Goal: Transaction & Acquisition: Book appointment/travel/reservation

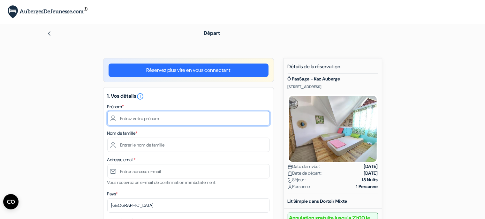
click at [150, 119] on input "text" at bounding box center [188, 118] width 163 height 14
type input "[PERSON_NAME]"
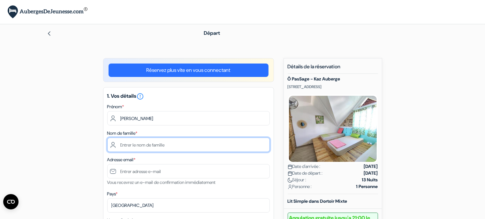
click at [134, 145] on input "text" at bounding box center [188, 145] width 163 height 14
type input "bretaud"
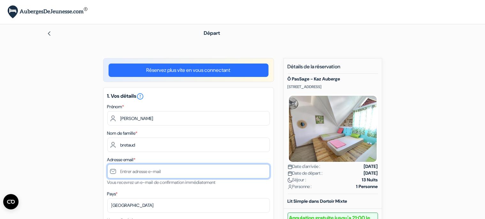
click at [131, 174] on input "text" at bounding box center [188, 171] width 163 height 14
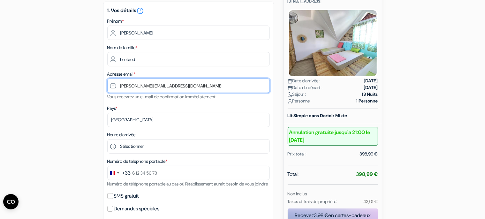
scroll to position [101, 0]
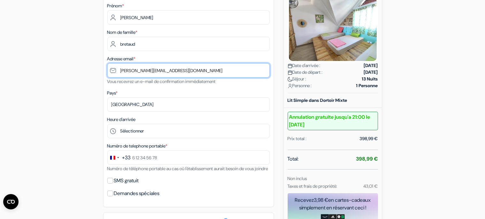
type input "[PERSON_NAME][EMAIL_ADDRESS][DOMAIN_NAME]"
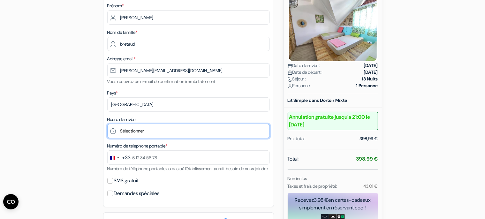
click at [107, 124] on select "Sélectionner 14:00 15:00 16:00 17:00 18:00 19:00" at bounding box center [188, 131] width 163 height 14
select select "14"
click option "14:00" at bounding box center [0, 0] width 0 height 0
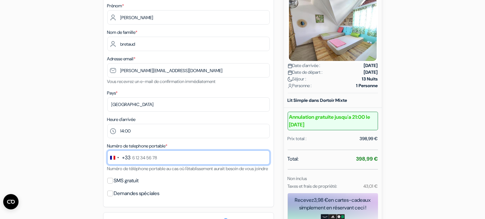
click at [139, 158] on input "text" at bounding box center [188, 157] width 163 height 14
type input "0"
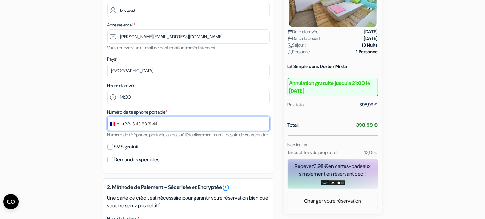
type input "6 43 83 21 44"
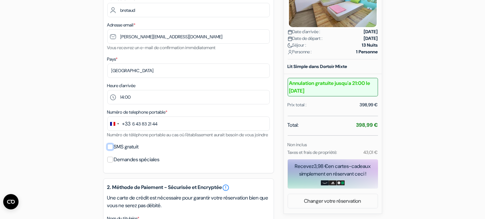
click at [111, 150] on input "SMS gratuit" at bounding box center [110, 147] width 6 height 6
checkbox input "true"
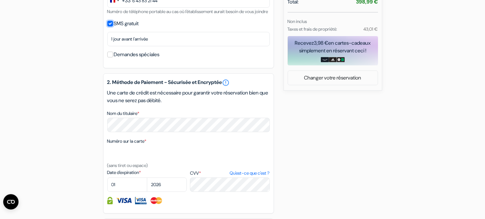
scroll to position [270, 0]
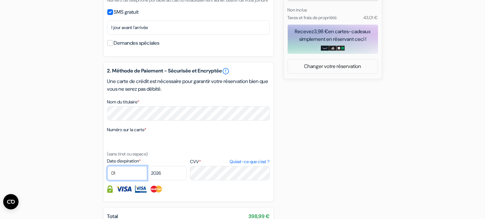
click at [107, 166] on select "01 02 03 04 05 06 07 08 09 10 11 12" at bounding box center [127, 173] width 40 height 14
select select "11"
click option "11" at bounding box center [0, 0] width 0 height 0
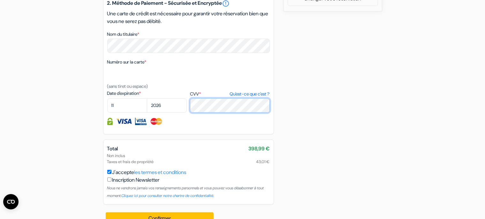
scroll to position [358, 0]
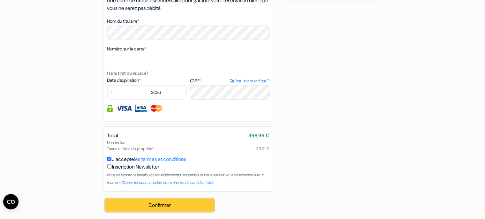
click at [161, 205] on button "Confirmer Loading..." at bounding box center [160, 205] width 108 height 12
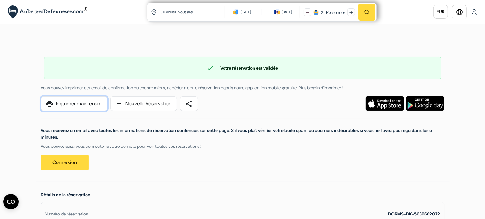
click at [80, 104] on link "print Imprimer maintenant" at bounding box center [74, 103] width 66 height 15
